Goal: Task Accomplishment & Management: Manage account settings

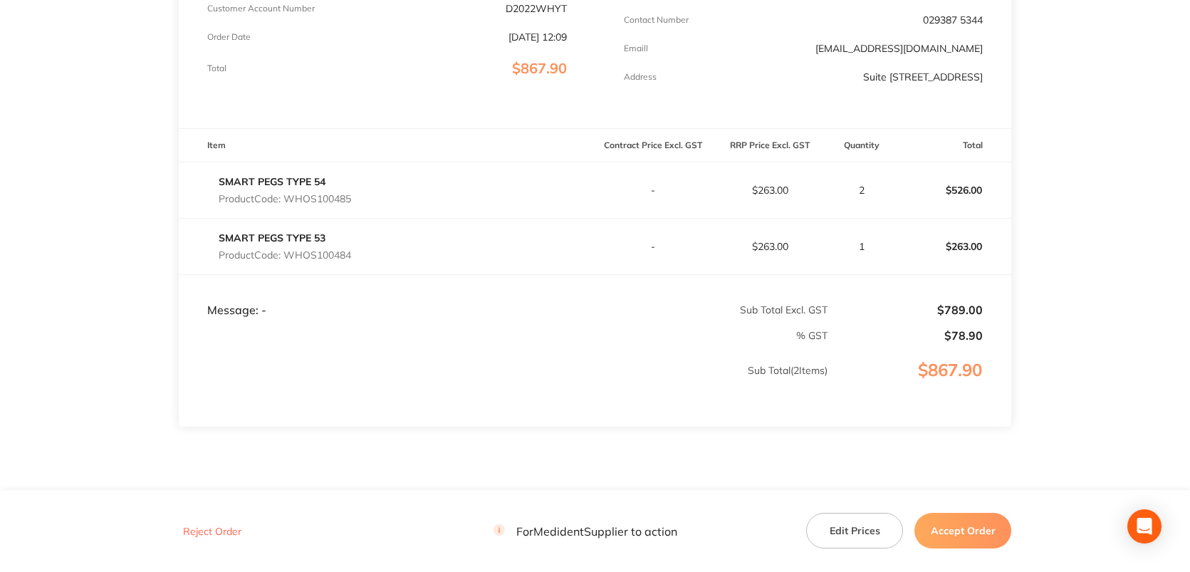
scroll to position [347, 0]
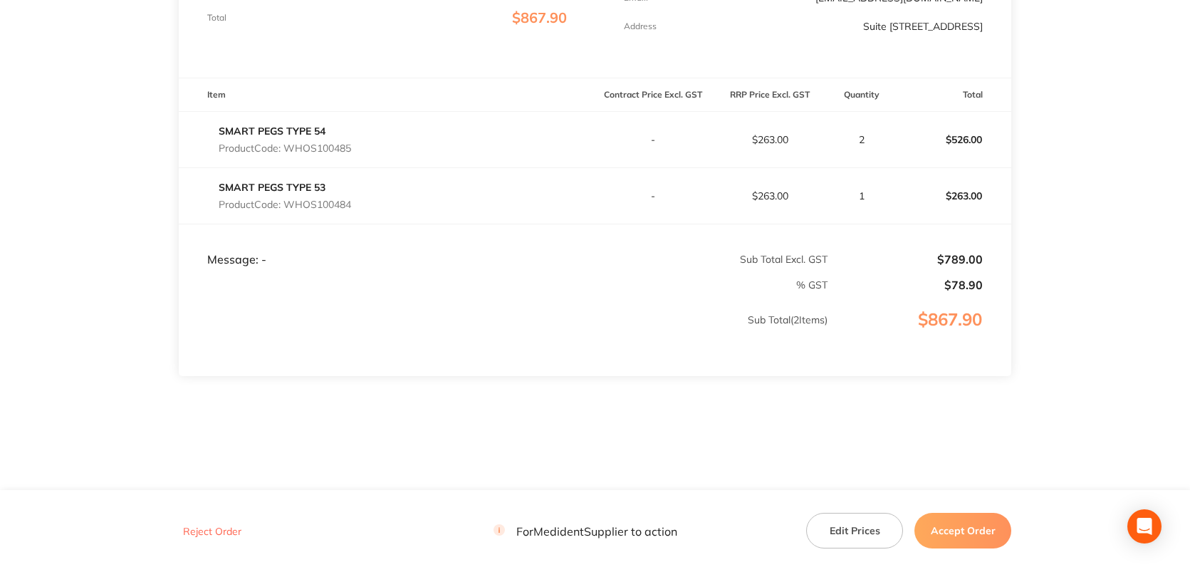
click at [967, 529] on button "Accept Order" at bounding box center [962, 531] width 97 height 36
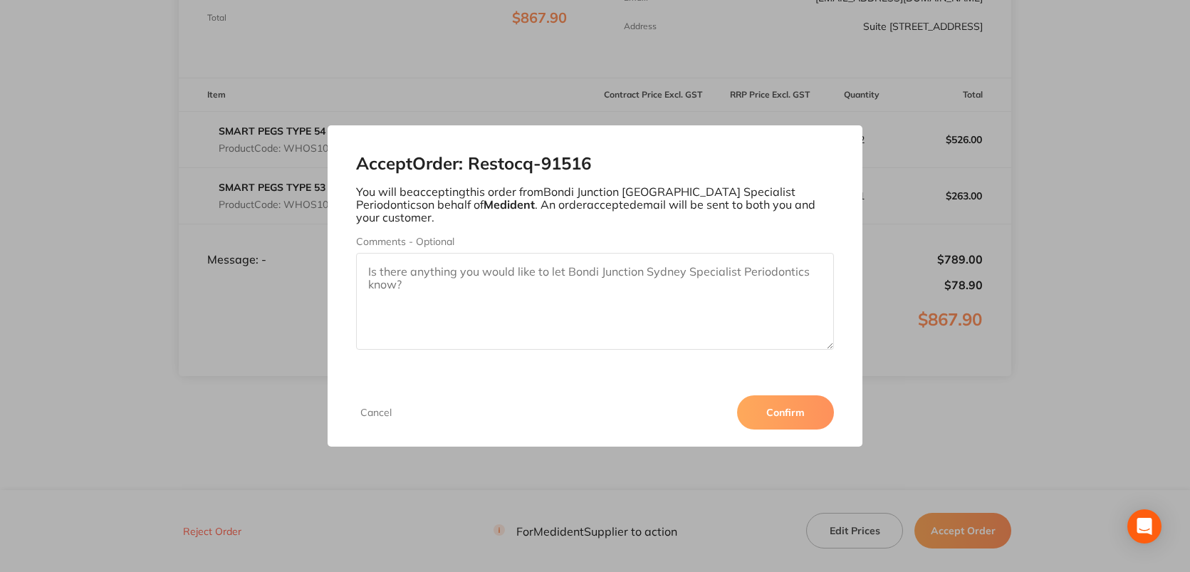
click at [790, 404] on button "Confirm" at bounding box center [785, 412] width 97 height 34
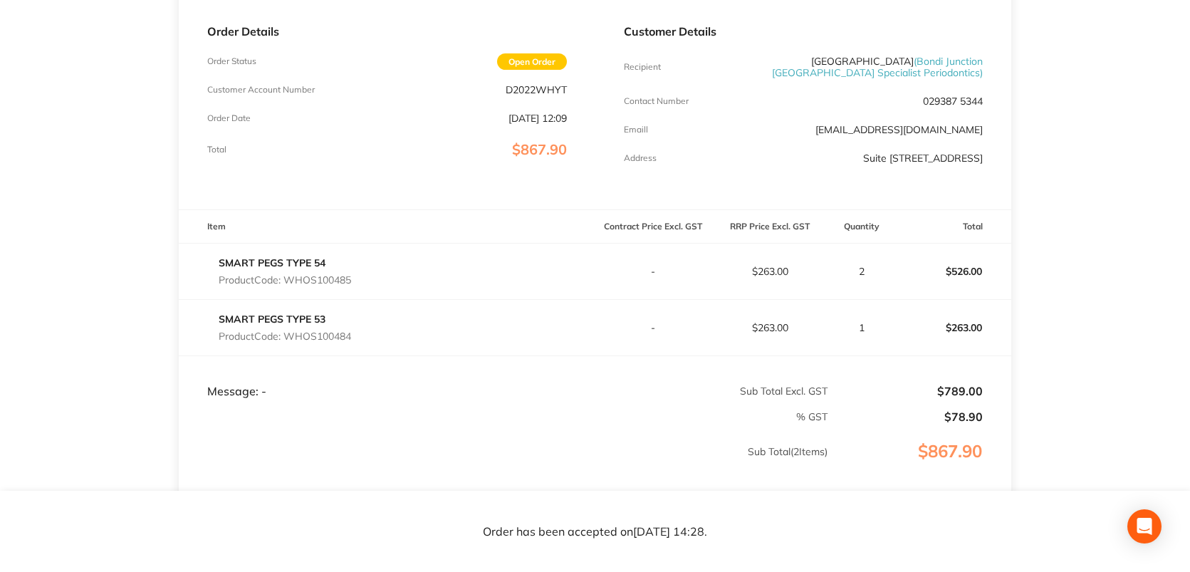
scroll to position [61, 0]
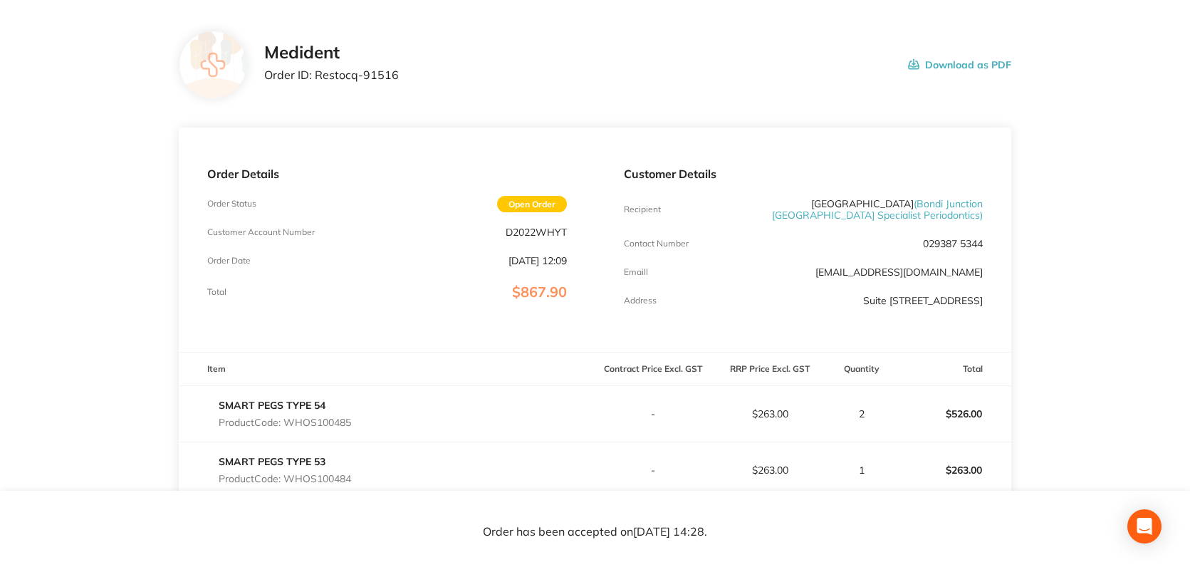
drag, startPoint x: 988, startPoint y: 273, endPoint x: 809, endPoint y: 273, distance: 178.7
click at [798, 273] on div "Customer Details Recipient [GEOGRAPHIC_DATA] ( [GEOGRAPHIC_DATA] [GEOGRAPHIC_DA…" at bounding box center [803, 239] width 417 height 224
copy link "[EMAIL_ADDRESS][DOMAIN_NAME]"
